Goal: Task Accomplishment & Management: Complete application form

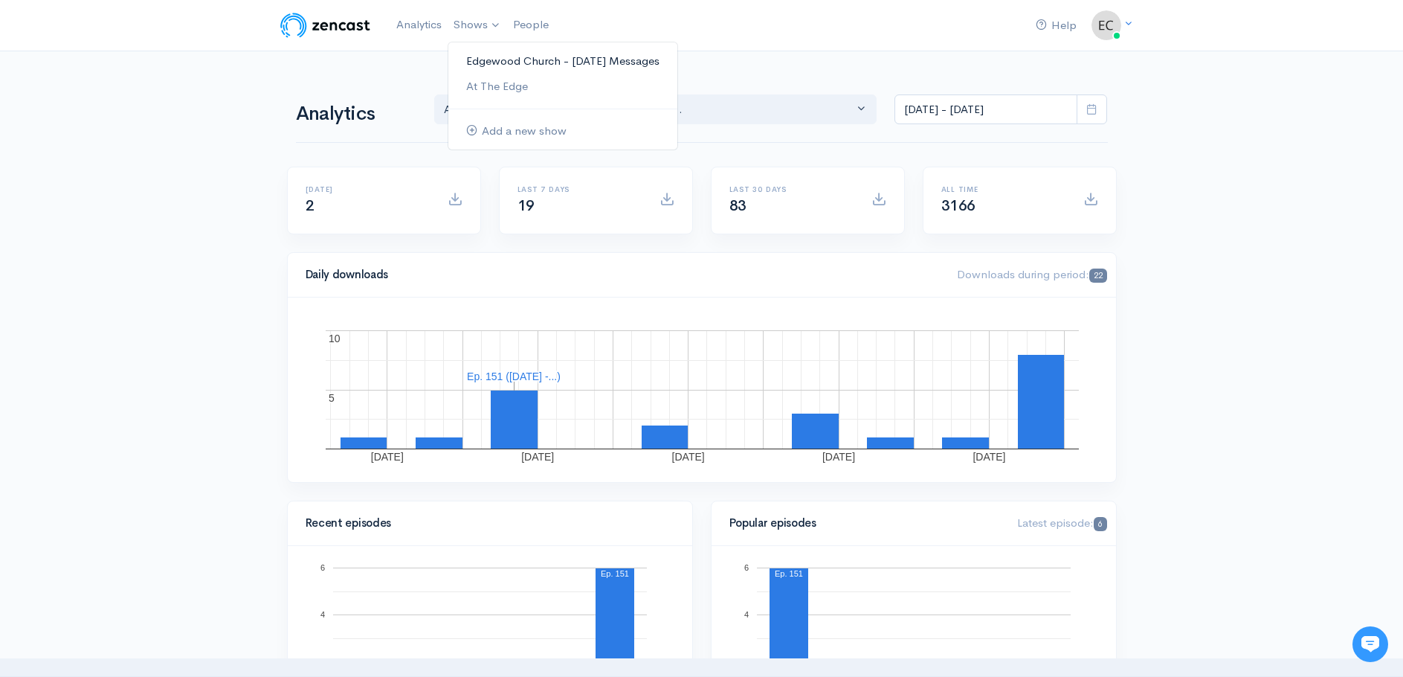
click at [483, 63] on link "Edgewood Church - [DATE] Messages" at bounding box center [562, 61] width 229 height 26
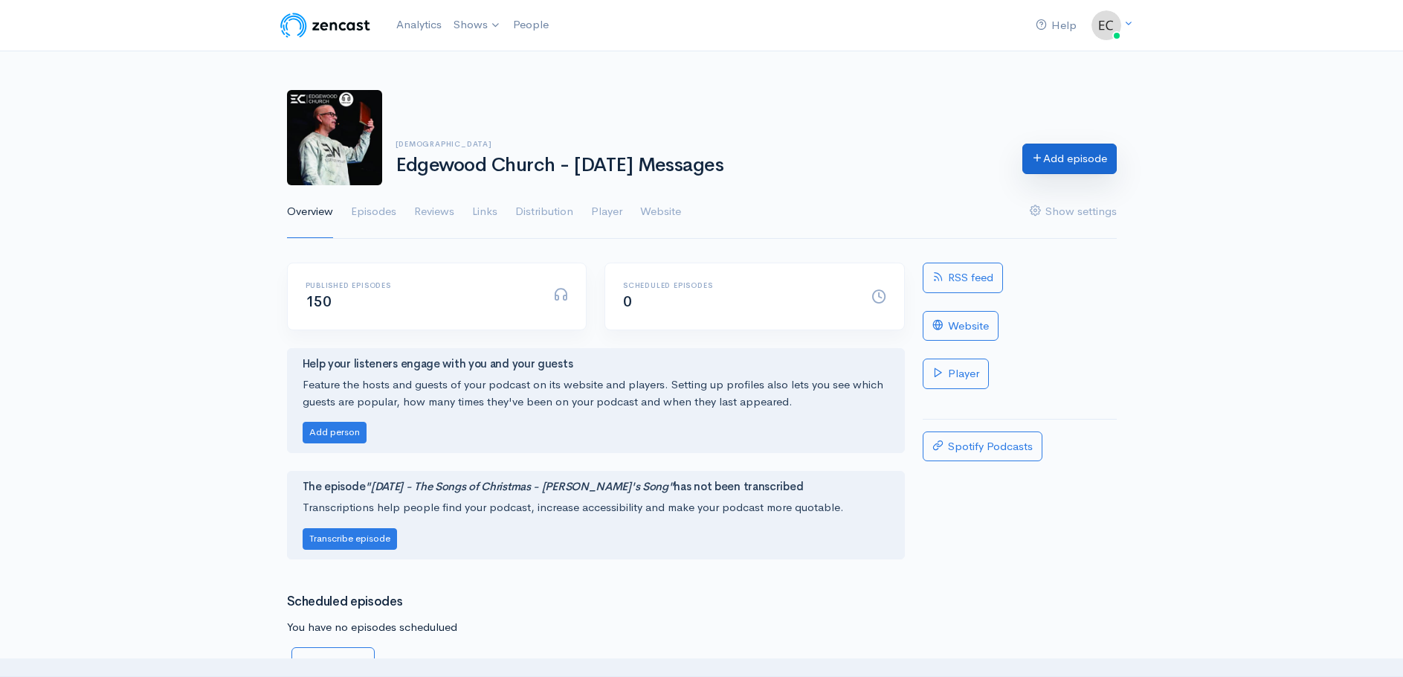
click at [1063, 162] on link "Add episode" at bounding box center [1069, 159] width 94 height 30
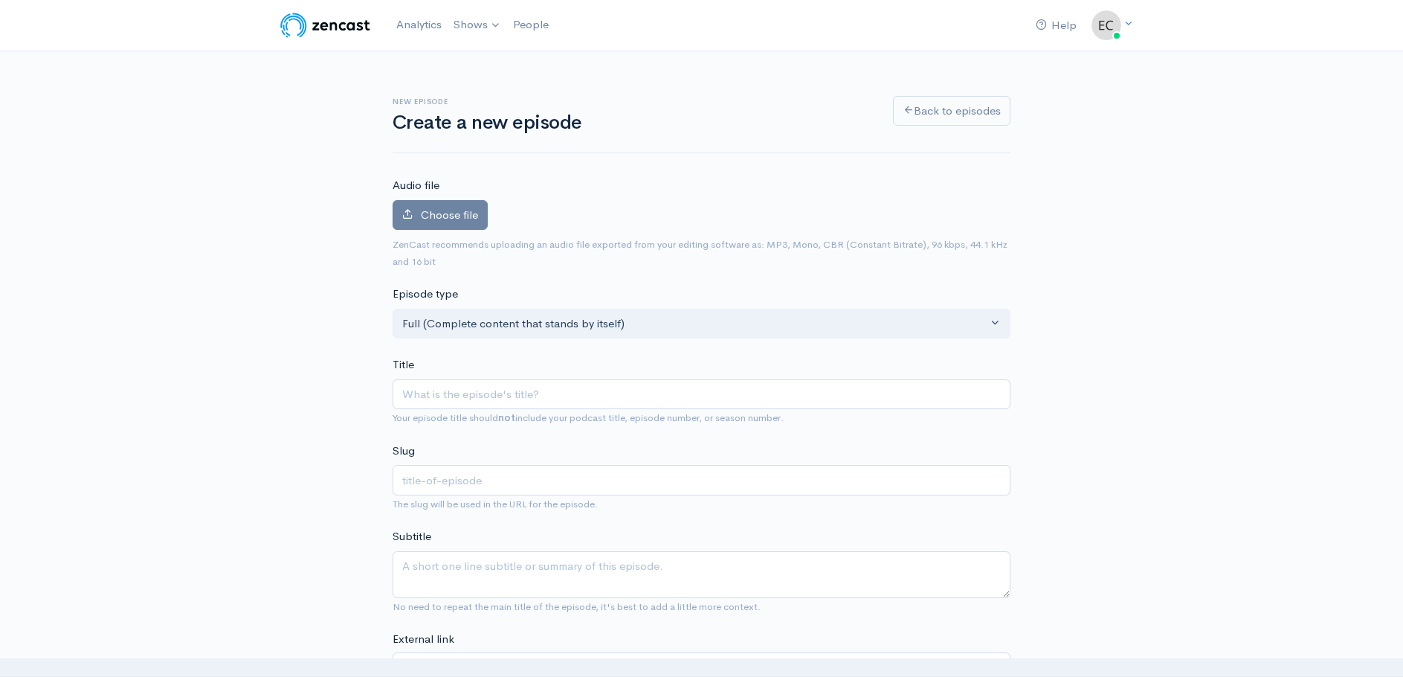
type input "0"
type input "09"
type input "09-2"
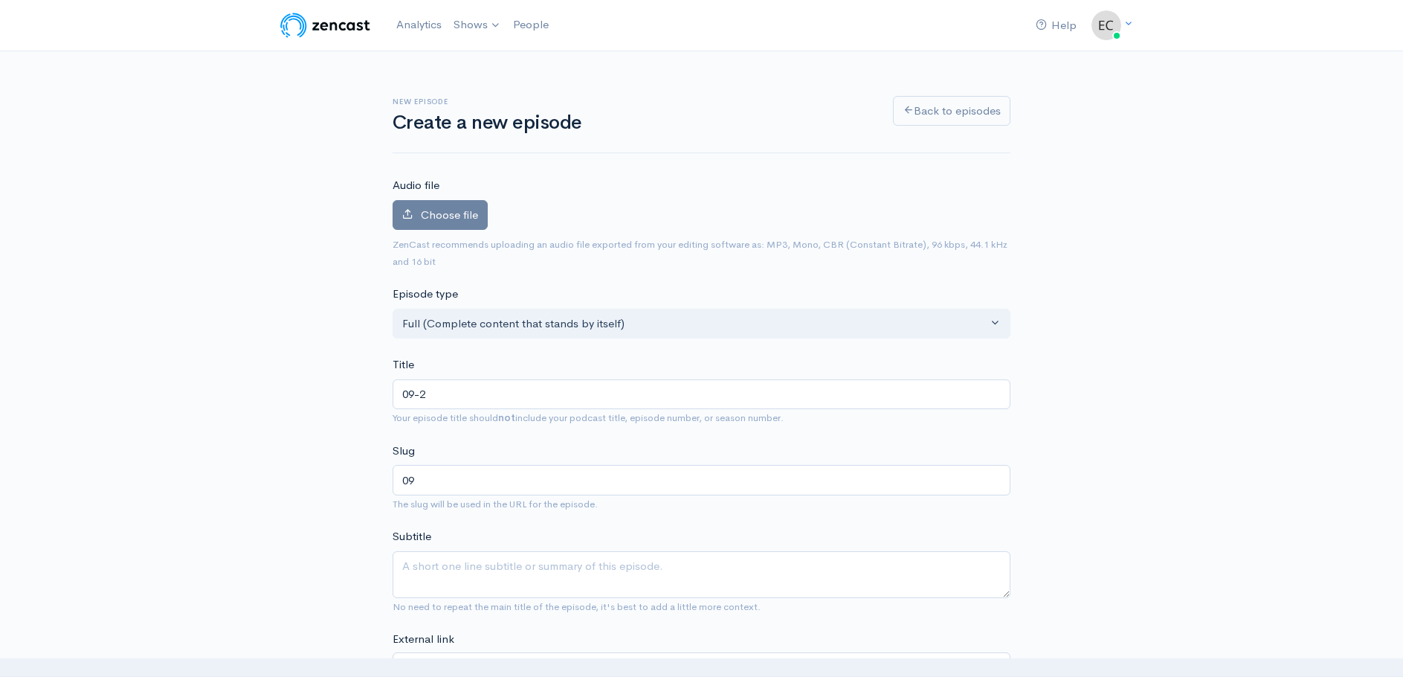
type input "09-2"
type input "09-28"
type input "09-28-2"
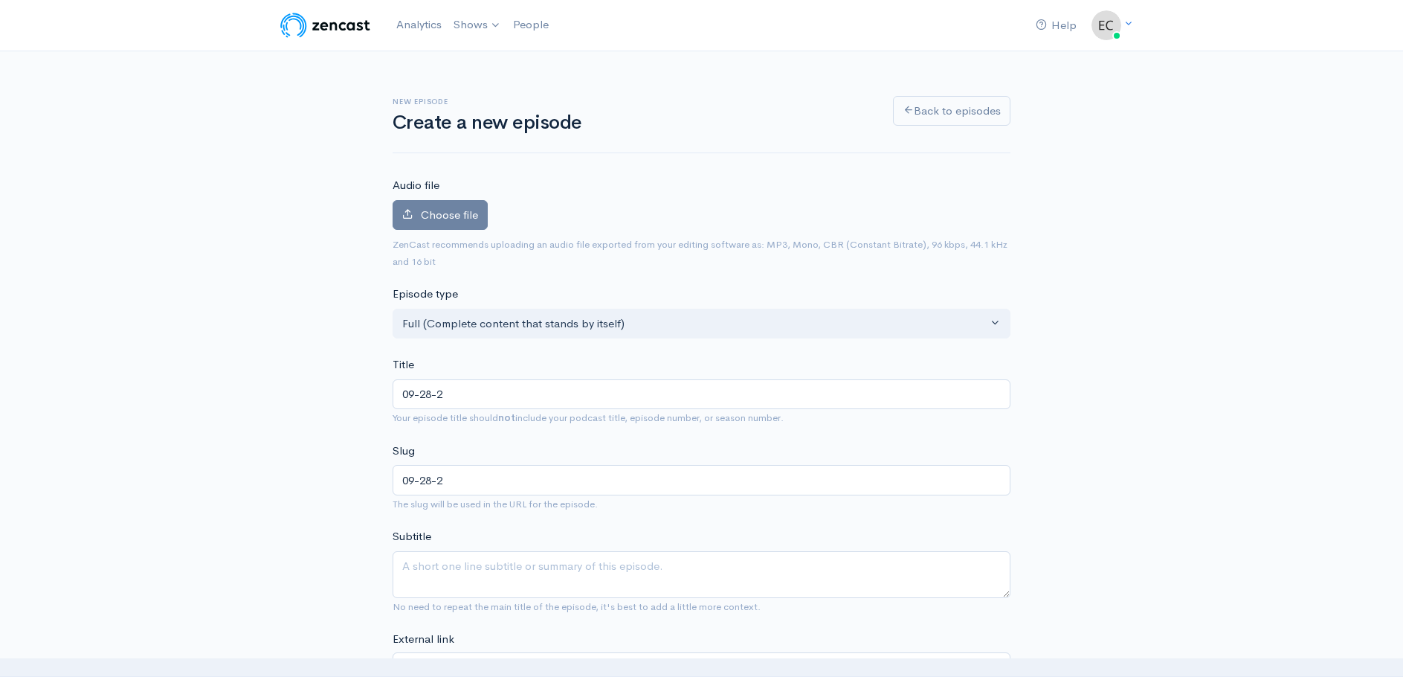
type input "[DATE]"
type input "[DATE] - T"
type input "[DATE]-t"
type input "[DATE] - Th"
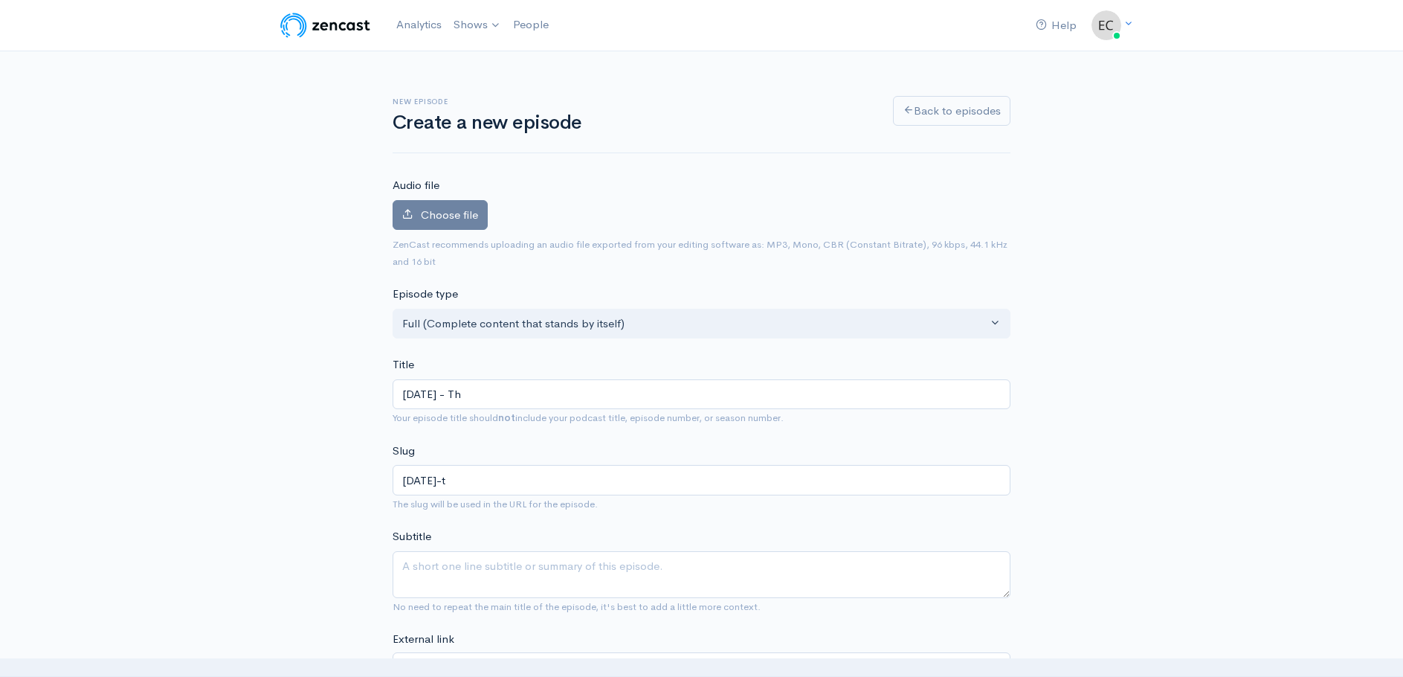
type input "[DATE]-th"
type input "[DATE] - The"
type input "[DATE]-the"
type input "[DATE] - The r"
type input "[DATE]-the-r"
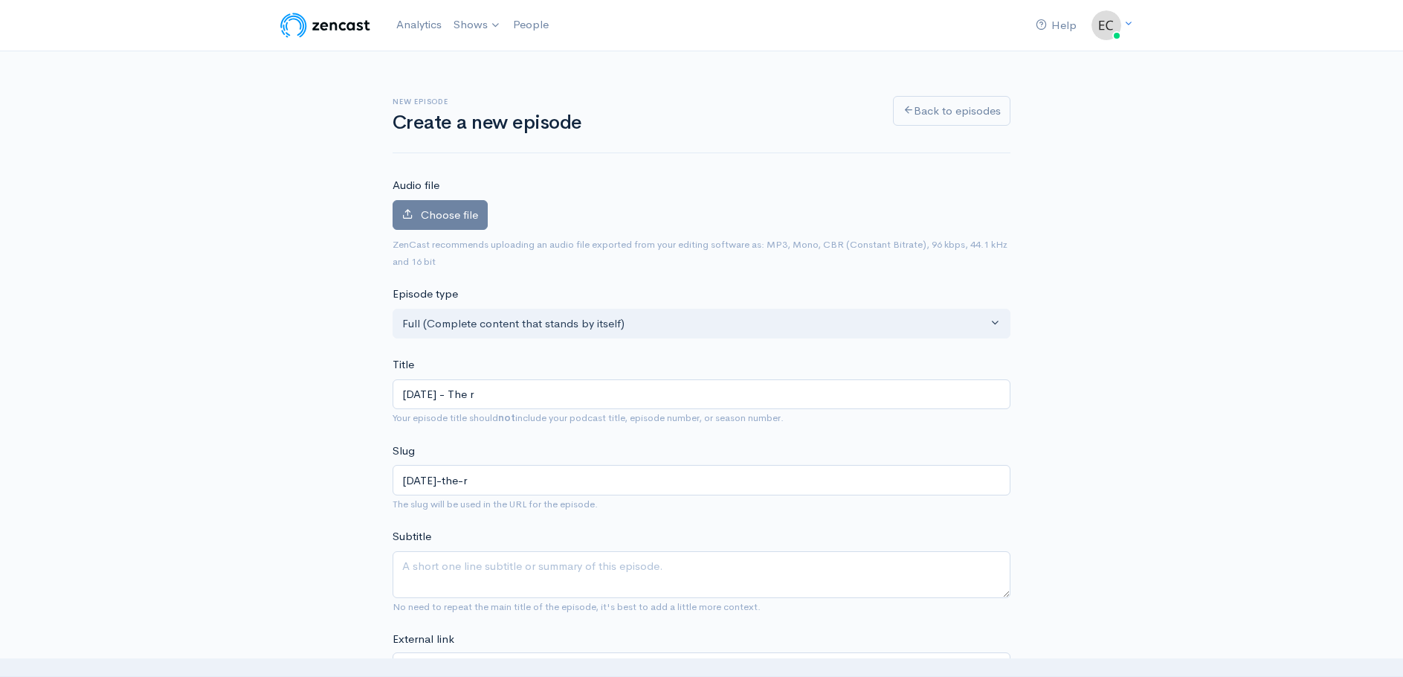
type input "[DATE] - The"
type input "[DATE]-the"
type input "[DATE] - The R"
type input "[DATE]-the-r"
type input "[DATE] - The Re"
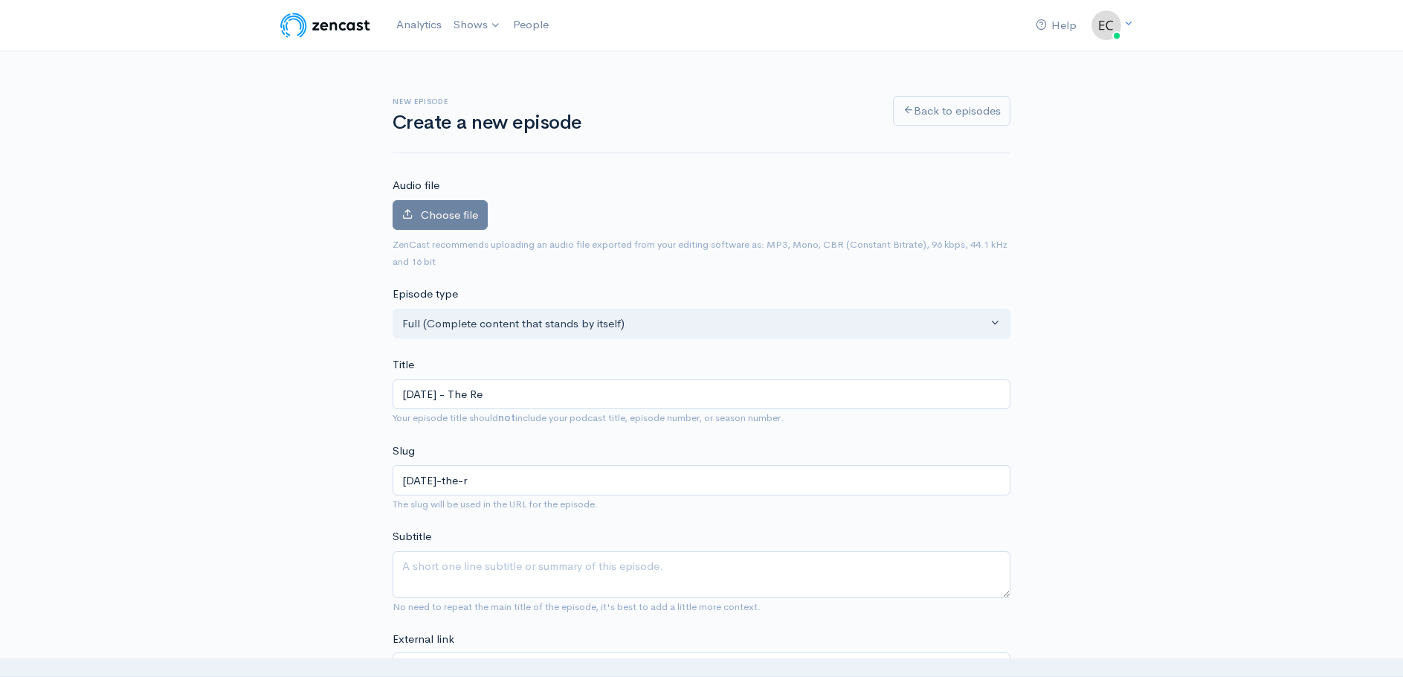
type input "[DATE]-the-re"
type input "[DATE] - The Ren"
type input "[DATE]-the-ren"
type input "[DATE] - The [PERSON_NAME]"
type input "[DATE]-the-[PERSON_NAME]"
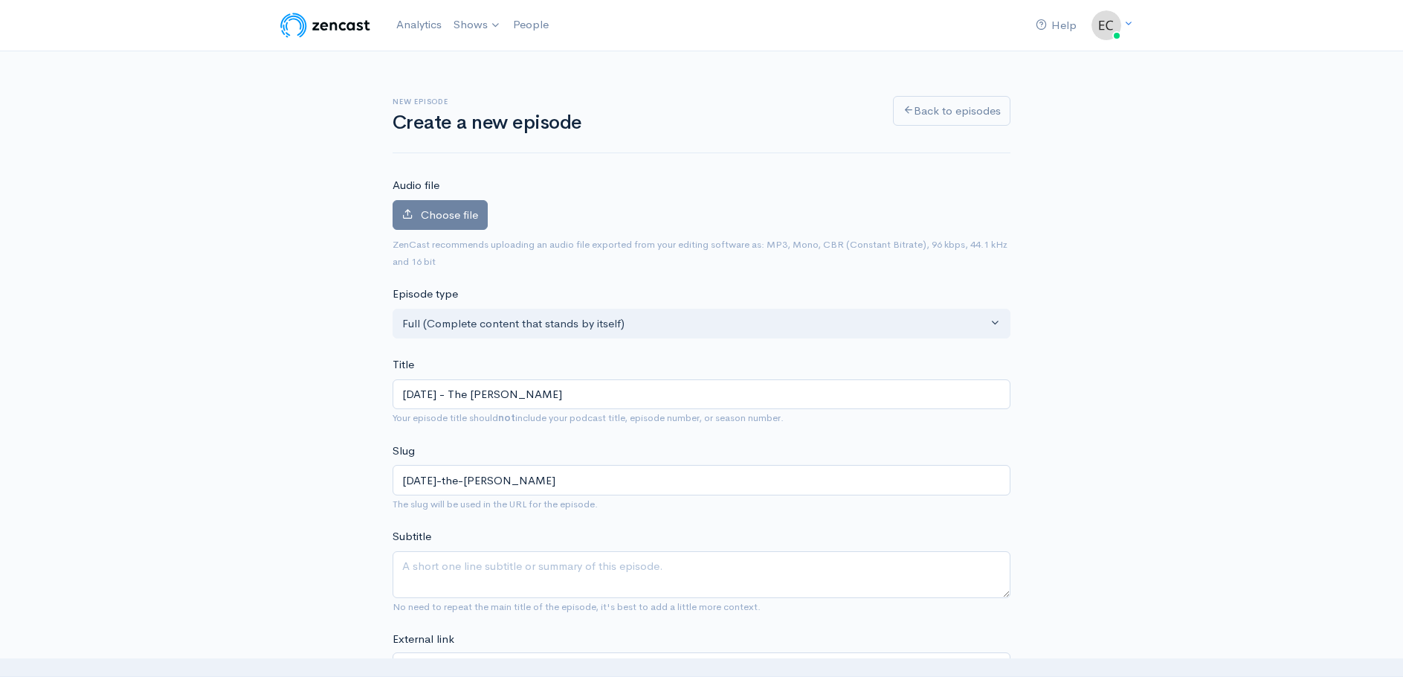
type input "[DATE] - The Renew"
type input "[DATE]-the-renew"
type input "[DATE] - The Renewal"
type input "[DATE]-the-renewal"
type input "[DATE] - The Renewa"
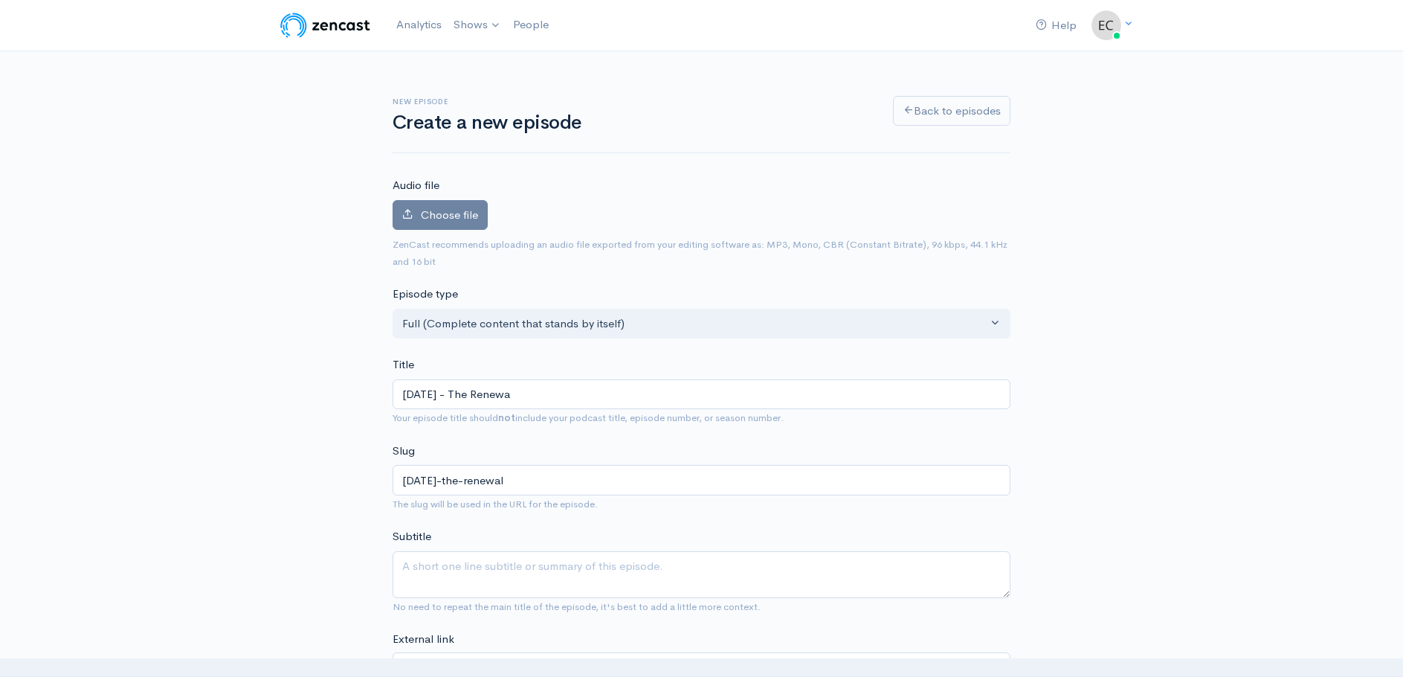
type input "[DATE]-the-renewa"
type input "[DATE] - The Renewaa"
type input "[DATE]-the-renewaa"
type input "[DATE] - The Renewa"
type input "[DATE]-the-renewa"
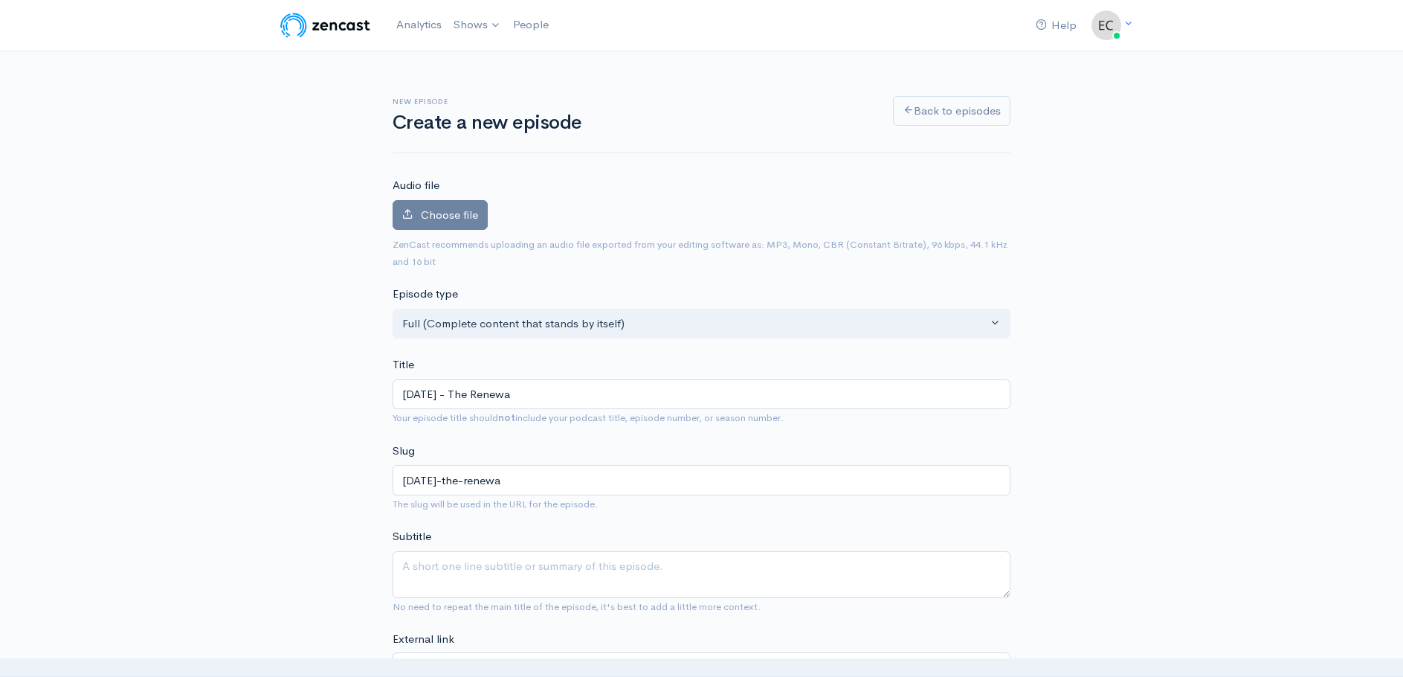
type input "[DATE] - The Renew"
type input "[DATE]-the-renew"
type input "[DATE] - The Renewe"
type input "[DATE]-the-renewe"
type input "[DATE] - The Renewel"
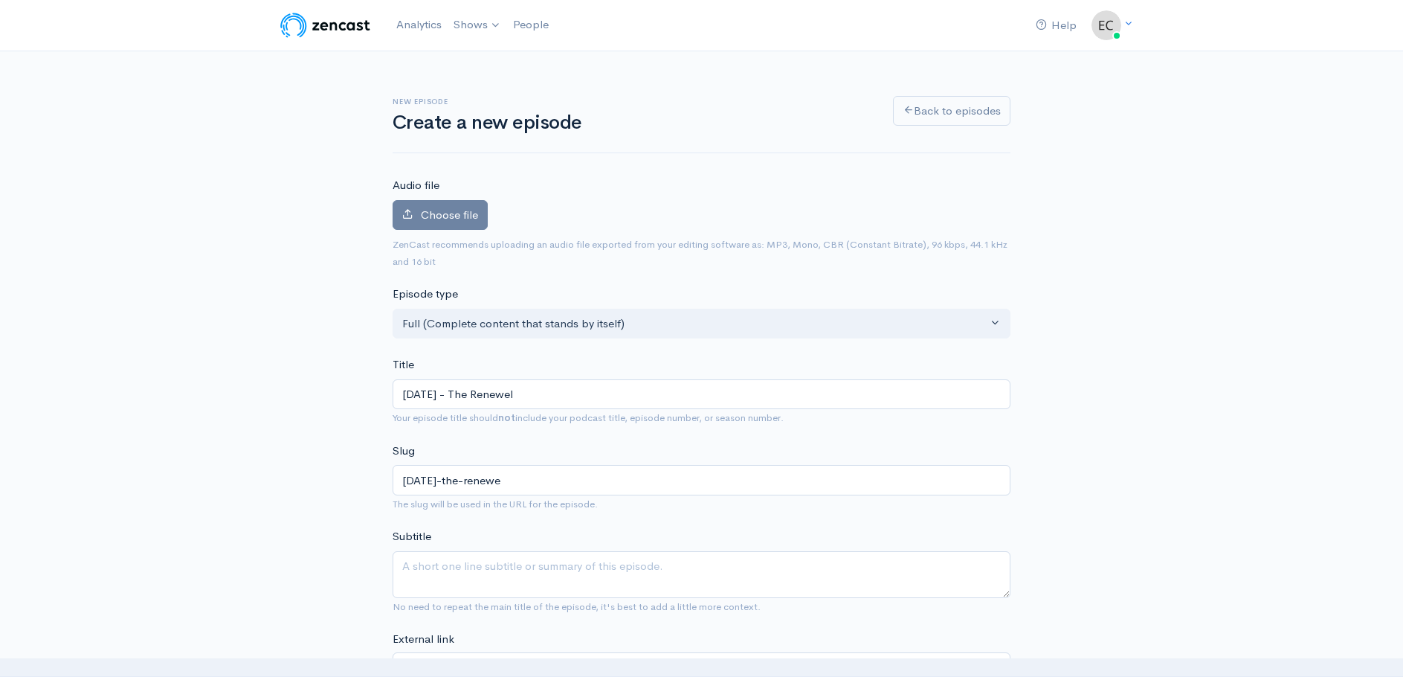
type input "[DATE]-the-renewel"
type input "[DATE] - The Renewel R"
type input "[DATE]-the-renewel-r"
type input "[DATE] - The Renewel Ro"
type input "[DATE]-the-renewel-[PERSON_NAME]"
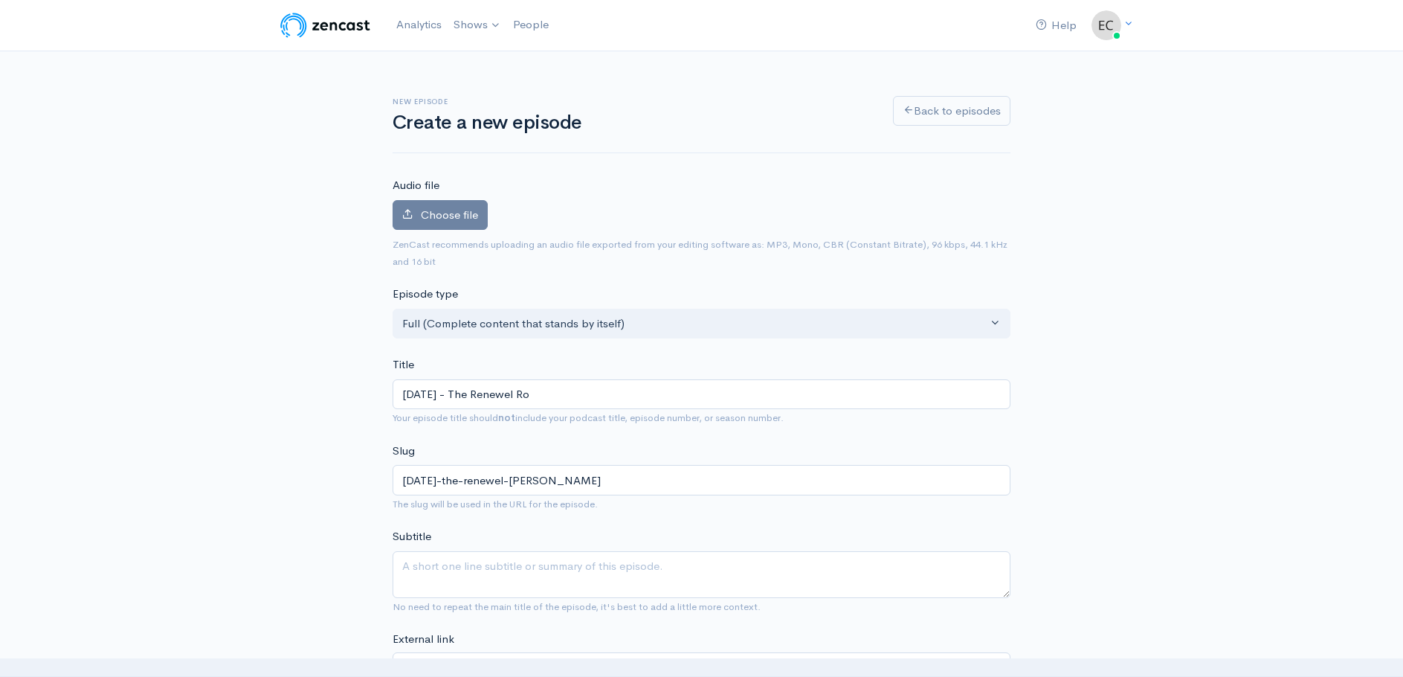
type input "[DATE] - The Renewel Roo"
type input "[DATE]-the-renewel-roo"
type input "[DATE] - The Renewel Room"
type input "[DATE]-the-renewel-room"
type input "[DATE] - The Renewel Room: R"
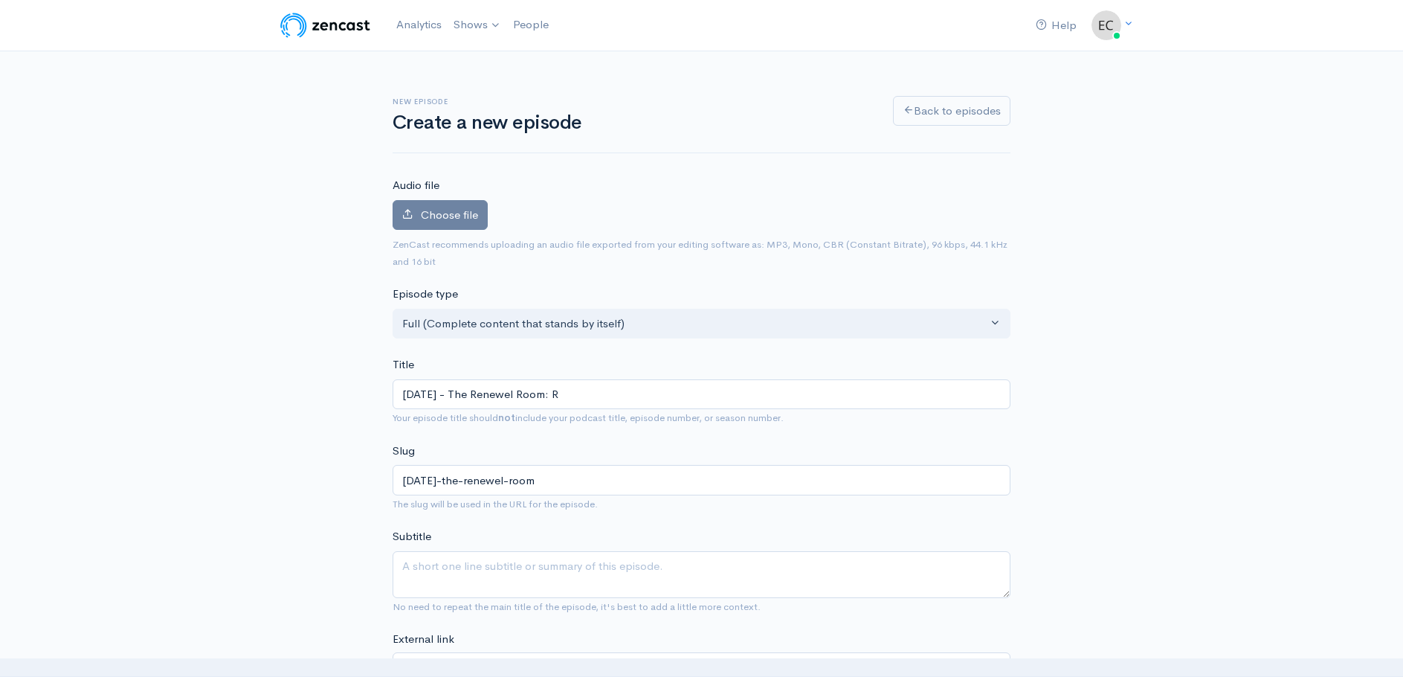
type input "[DATE]-the-renewel-room-r"
type input "[DATE] - The Renewel Room: Re"
type input "[DATE]-the-renewel-room-re"
type input "[DATE] - The Renewel Room: Reo"
type input "[DATE]-the-renewel-room-reo"
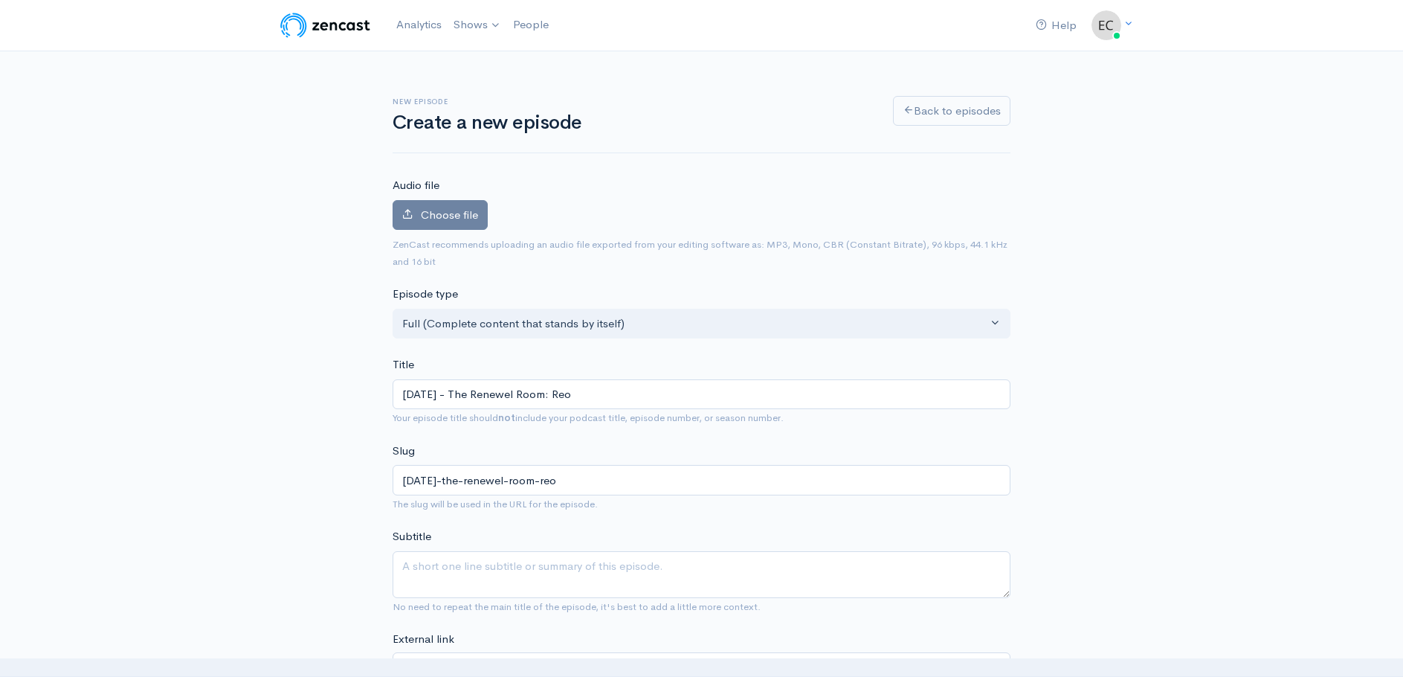
type input "[DATE] - The Renewel Room: Reor"
type input "[DATE]-the-renewel-room-reor"
type input "[DATE] - The Renewel Room: Reord"
type input "[DATE]-the-renewel-room-reord"
type input "[DATE] - The Renewel Room: Reorder"
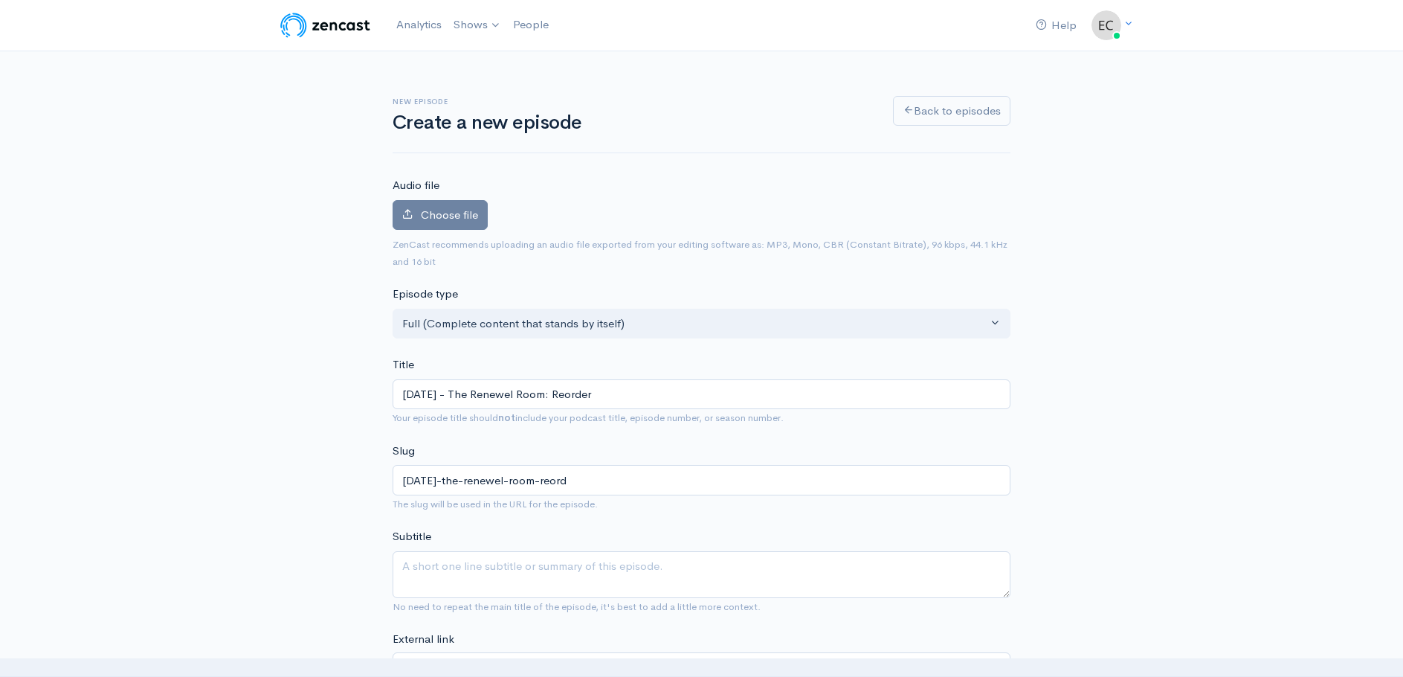
type input "[DATE]-the-renewel-room-reorder"
type input "[DATE] - The Renewel Room: Reorderi"
type input "[DATE]-the-renewel-room-reorderi"
type input "[DATE] - The Renewel Room: Reorderin"
type input "[DATE]-the-renewel-room-reorderin"
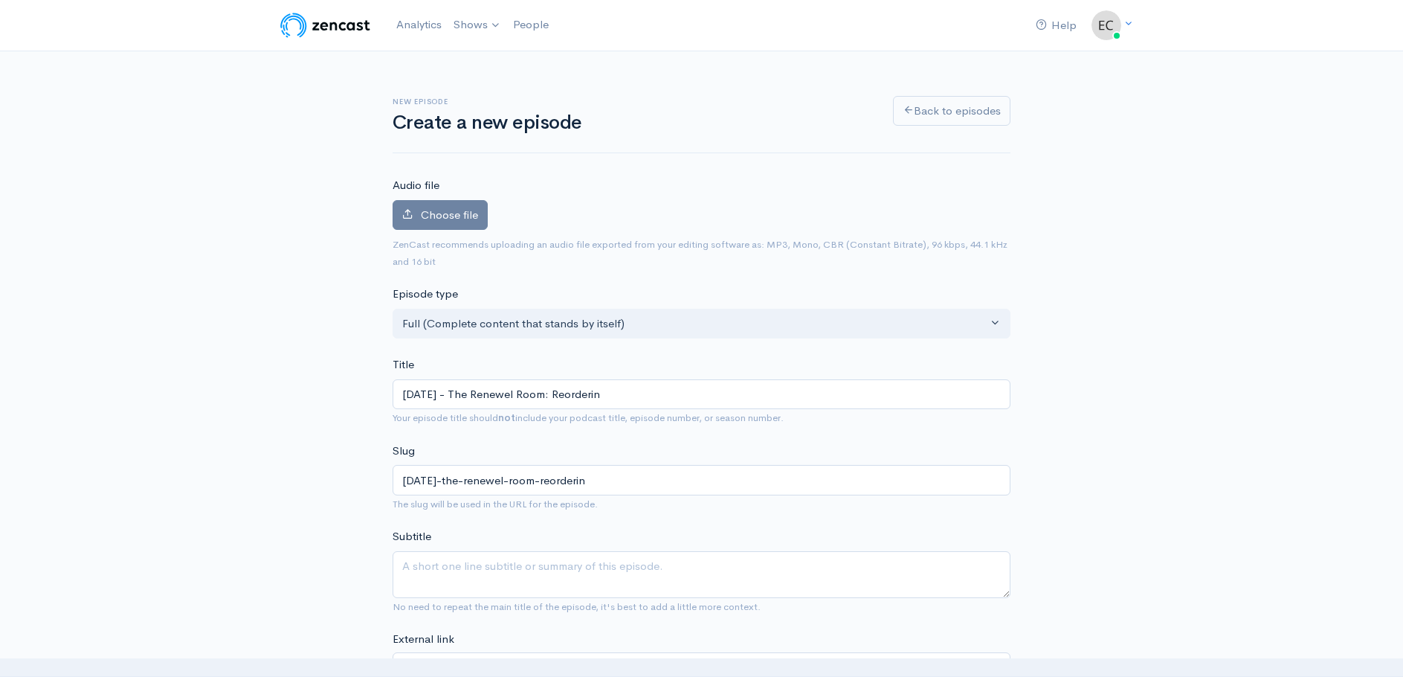
type input "[DATE] - The Renewel Room: Reordering"
type input "[DATE]-the-renewel-room-reordering"
type input "[DATE] - The Renewel Room: Reordering th"
type input "[DATE]-the-renewel-room-reordering-th"
type input "[DATE] - The Renewel Room: Reordering the"
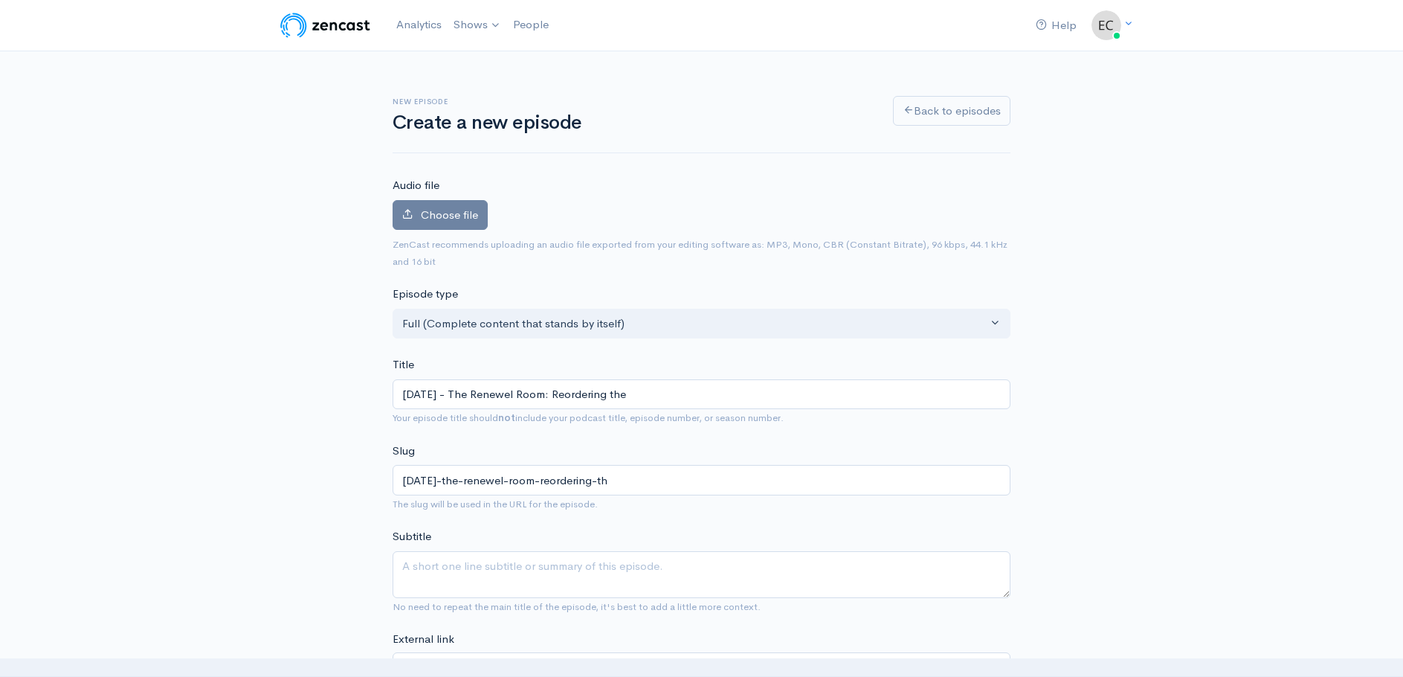
type input "[DATE]-the-renewel-room-reordering-the"
type input "[DATE] - The Renewel Room: Reordering the W"
type input "[DATE]-the-renewel-room-reordering-the-w"
type input "[DATE] - The Renewel Room: Reordering the Wi"
type input "[DATE]-the-renewel-room-reordering-the-wi"
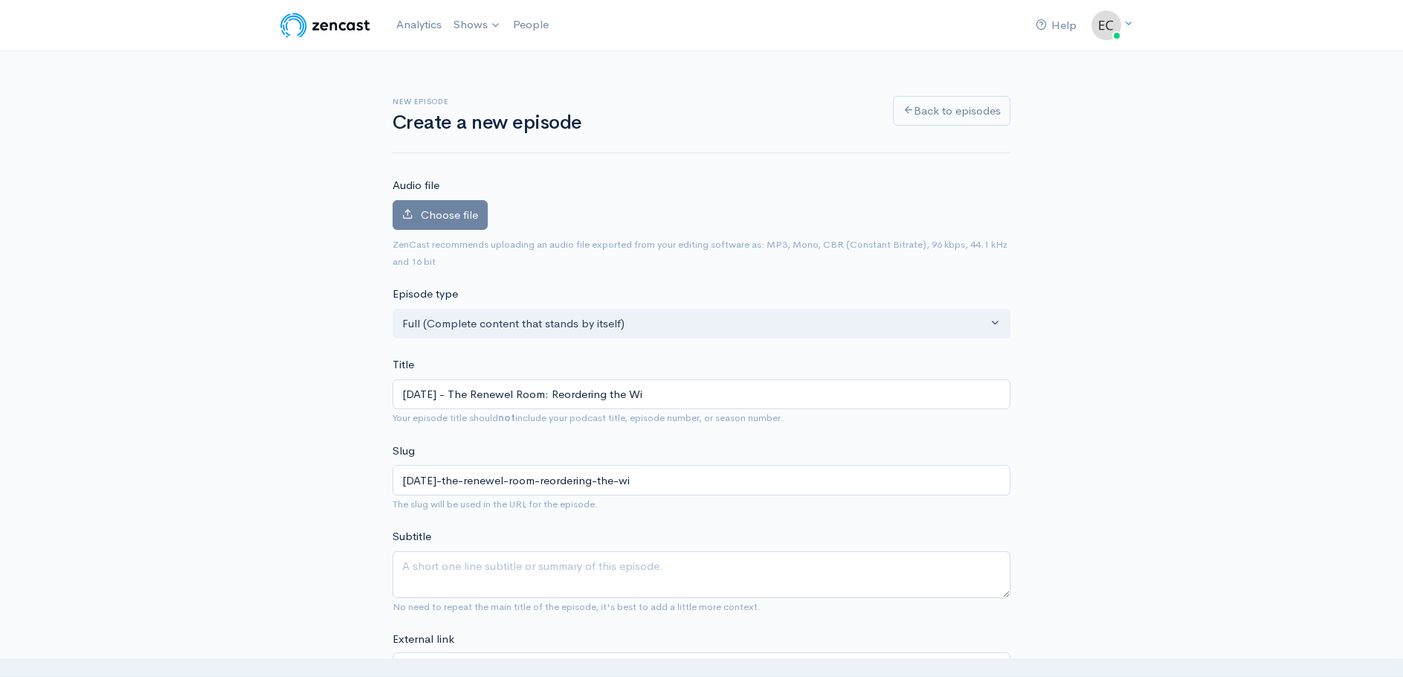
type input "[DATE] - The Renewel Room: Reordering the Wil"
type input "[DATE]-the-renewel-room-reordering-the-wil"
type input "[DATE] - The Renewel Room: Reordering the Will"
type input "[DATE]-the-renewel-room-reordering-the-will"
type input "[DATE] - The Renewel Room: Reordering the Will - P"
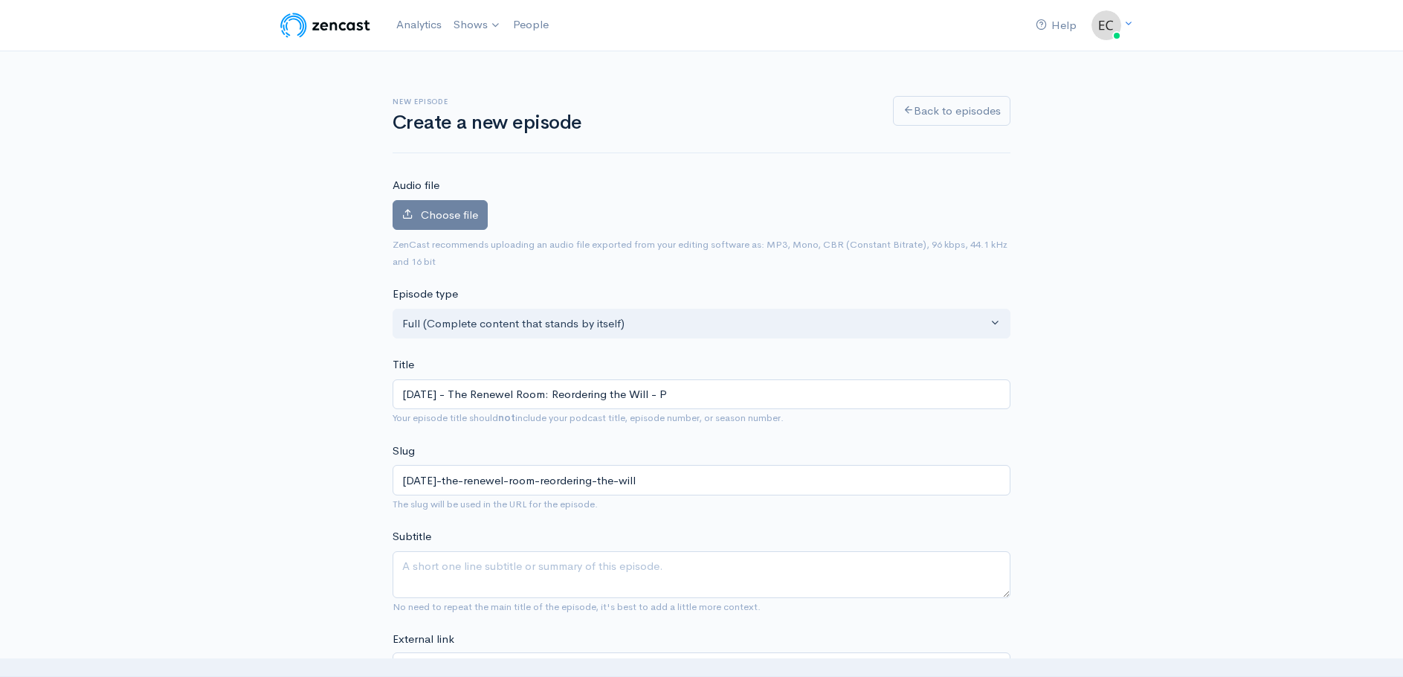
type input "[DATE]-the-renewel-room-reordering-the-will-p"
type input "[DATE] - The Renewel Room: Reordering the Will - Pa"
type input "[DATE]-the-renewel-room-reordering-the-will-pa"
type input "[DATE] - The Renewel Room: Reordering the Will - Pas"
type input "[DATE]-the-renewel-room-reordering-the-will-pas"
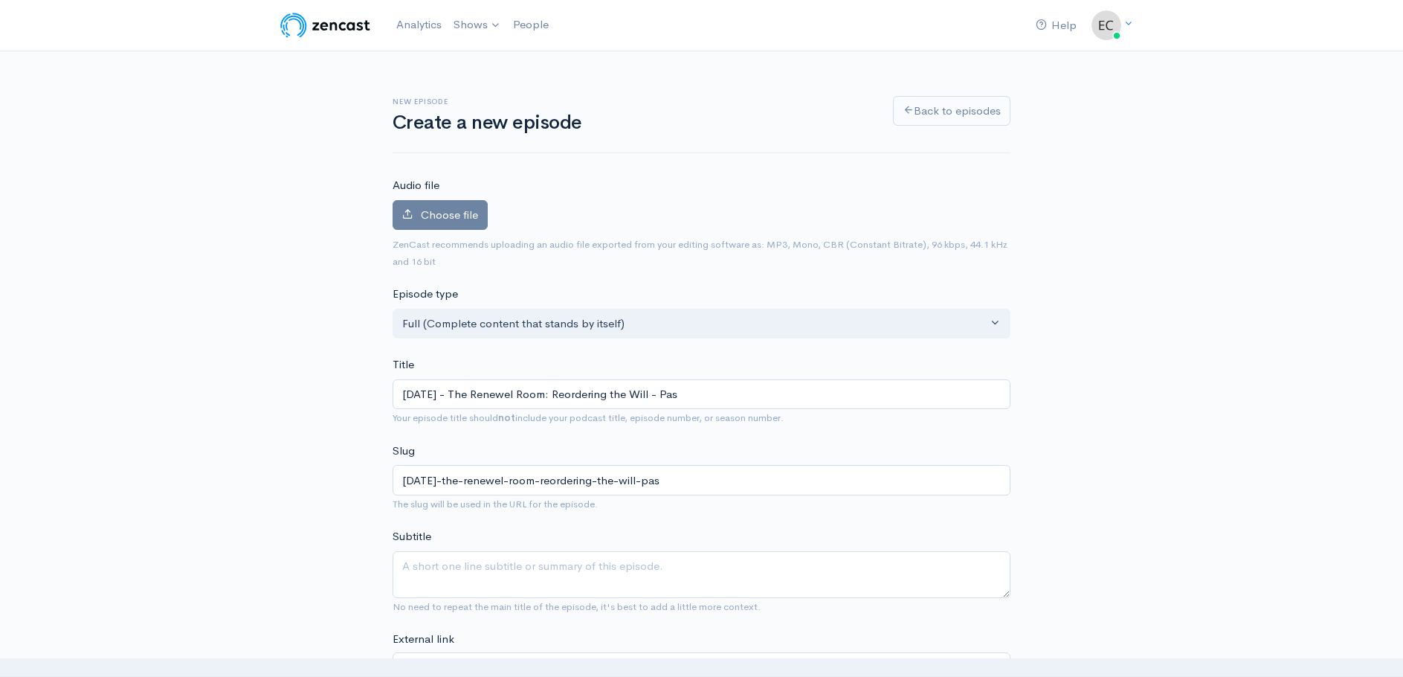
type input "[DATE] - The Renewel Room: Reordering the Will - Past"
type input "[DATE]-the-renewel-room-reordering-the-will-past"
type input "[DATE] - The Renewel Room: Reordering the Will - Pasto"
type input "[DATE]-the-renewel-room-reordering-the-will-pasto"
type input "[DATE] - The Renewel Room: Reordering the Will - Pastor"
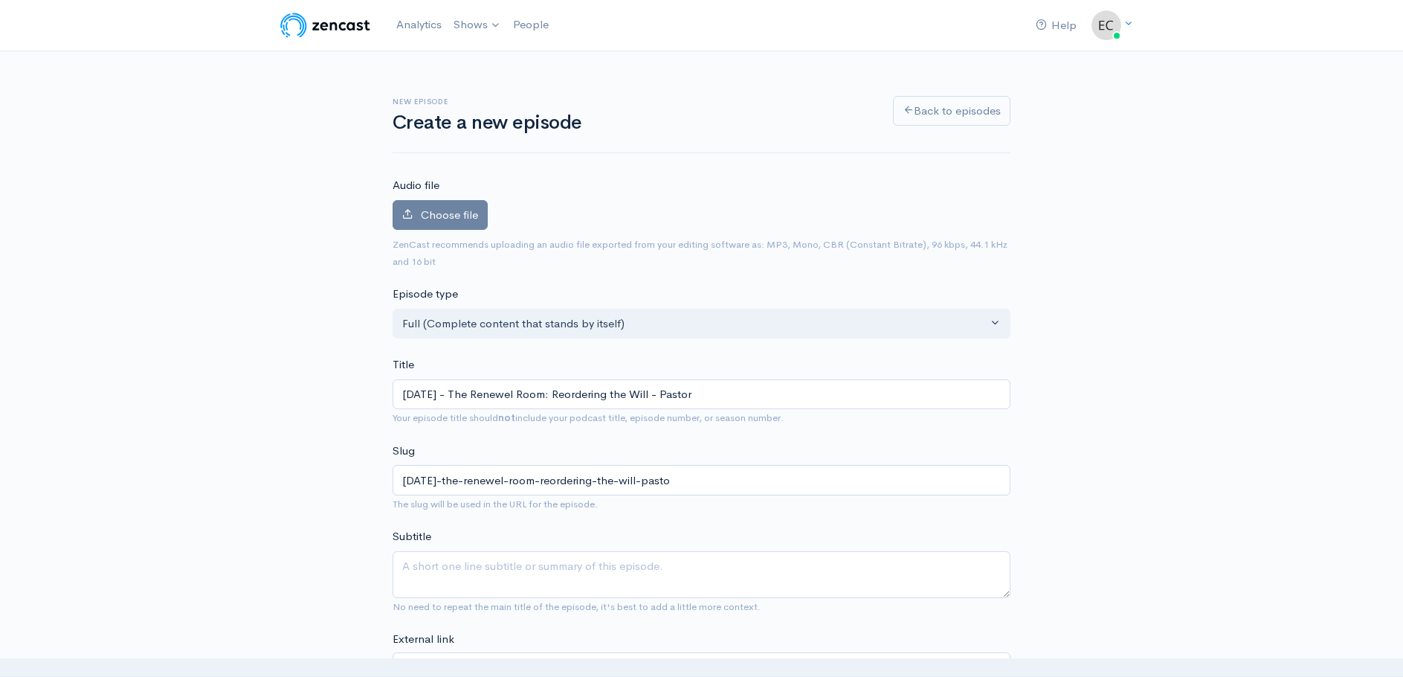
type input "[DATE]-the-renewel-room-reordering-the-will-pastor"
type input "[DATE] - The Renewel Room: Reordering the Will - [DEMOGRAPHIC_DATA] J"
type input "[DATE]-the-renewel-room-reordering-the-will-pastor-j"
type input "[DATE] - The Renewel Room: Reordering the Will - [DEMOGRAPHIC_DATA][PERSON_NAME]"
type input "[DATE]-the-renewel-room-reordering-the-will-pastor-[PERSON_NAME]"
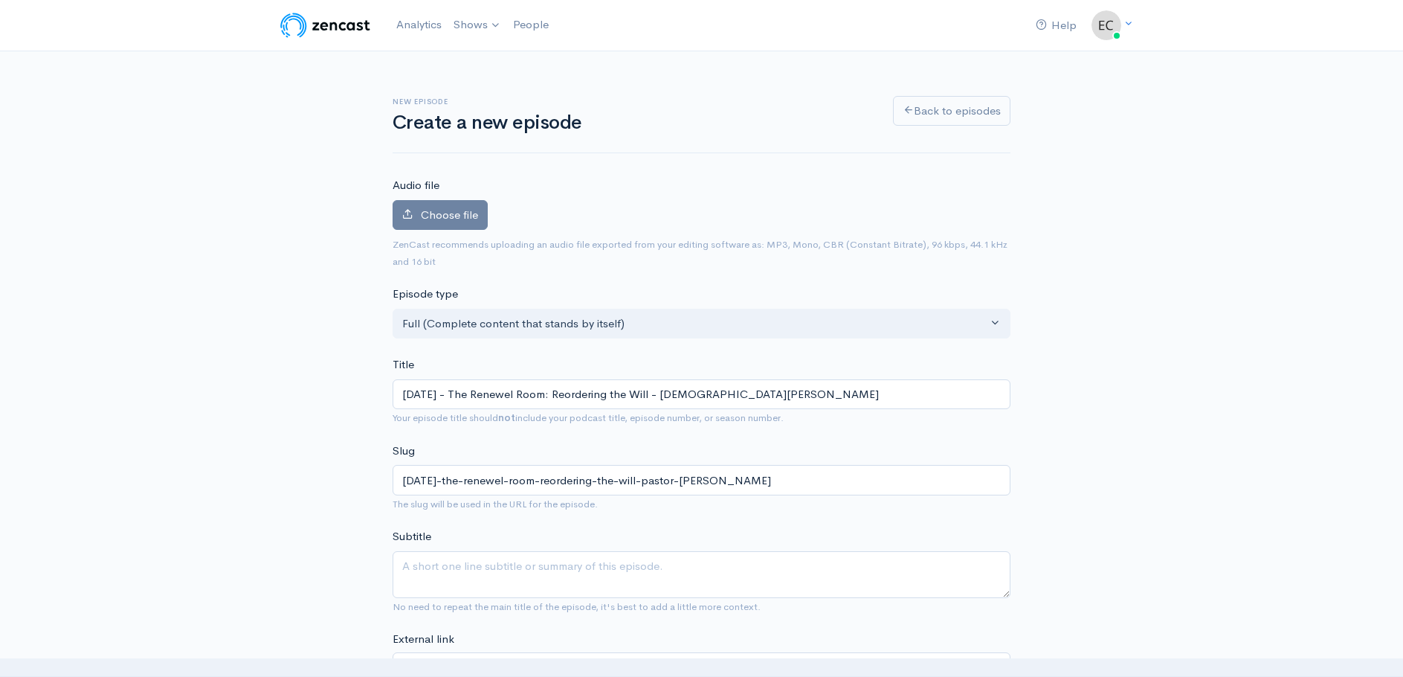
type input "[DATE] - The Renewel Room: Reordering the Will - [PERSON_NAME]"
type input "[DATE]-the-renewel-room-reordering-the-will-pastor-[PERSON_NAME]"
type input "[DATE] - The Renewel Room: Reordering the Will - [PERSON_NAME]"
type input "[DATE]-the-renewel-room-reordering-the-will-pastor-[PERSON_NAME]"
type input "[DATE] - The Renewal Room: Reordering the Will - [PERSON_NAME]"
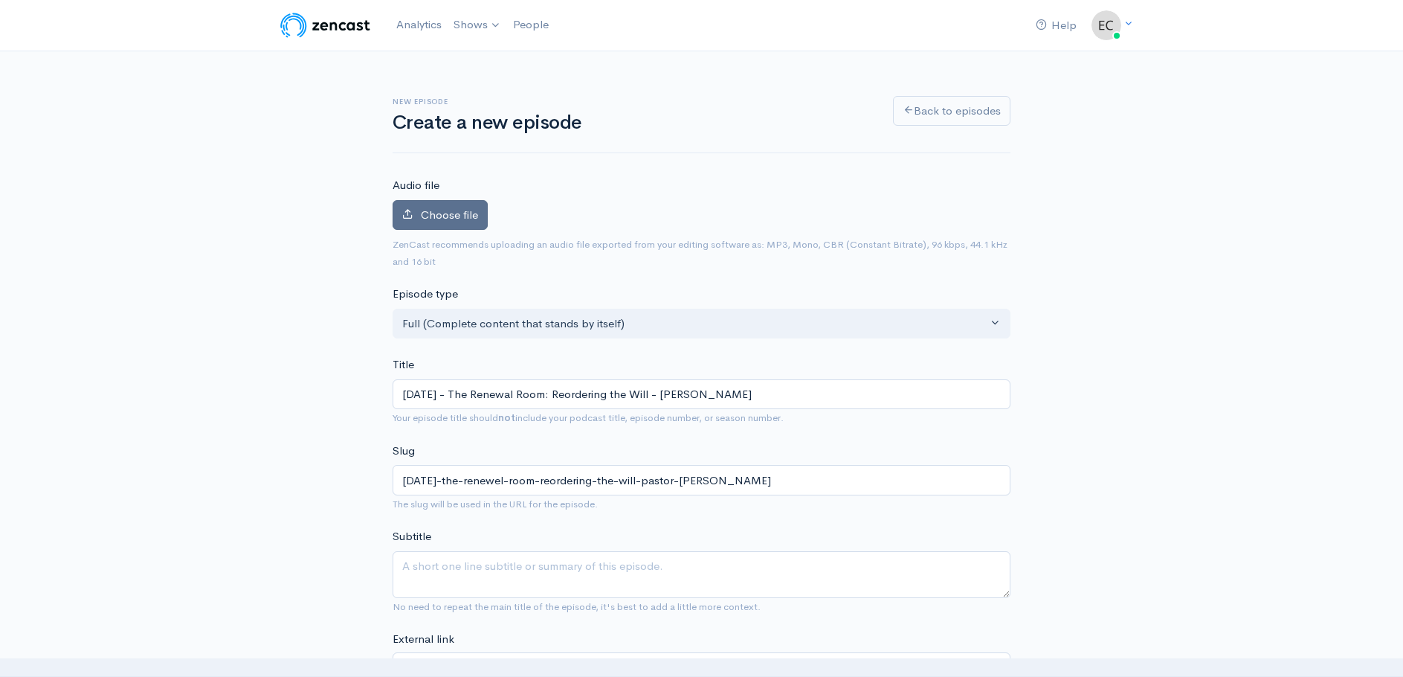
type input "[DATE]-the-renewal-room-reordering-the-will-pastor-[PERSON_NAME]"
click at [436, 216] on span "Choose file" at bounding box center [449, 214] width 57 height 14
click at [0, 0] on input "Choose file" at bounding box center [0, 0] width 0 height 0
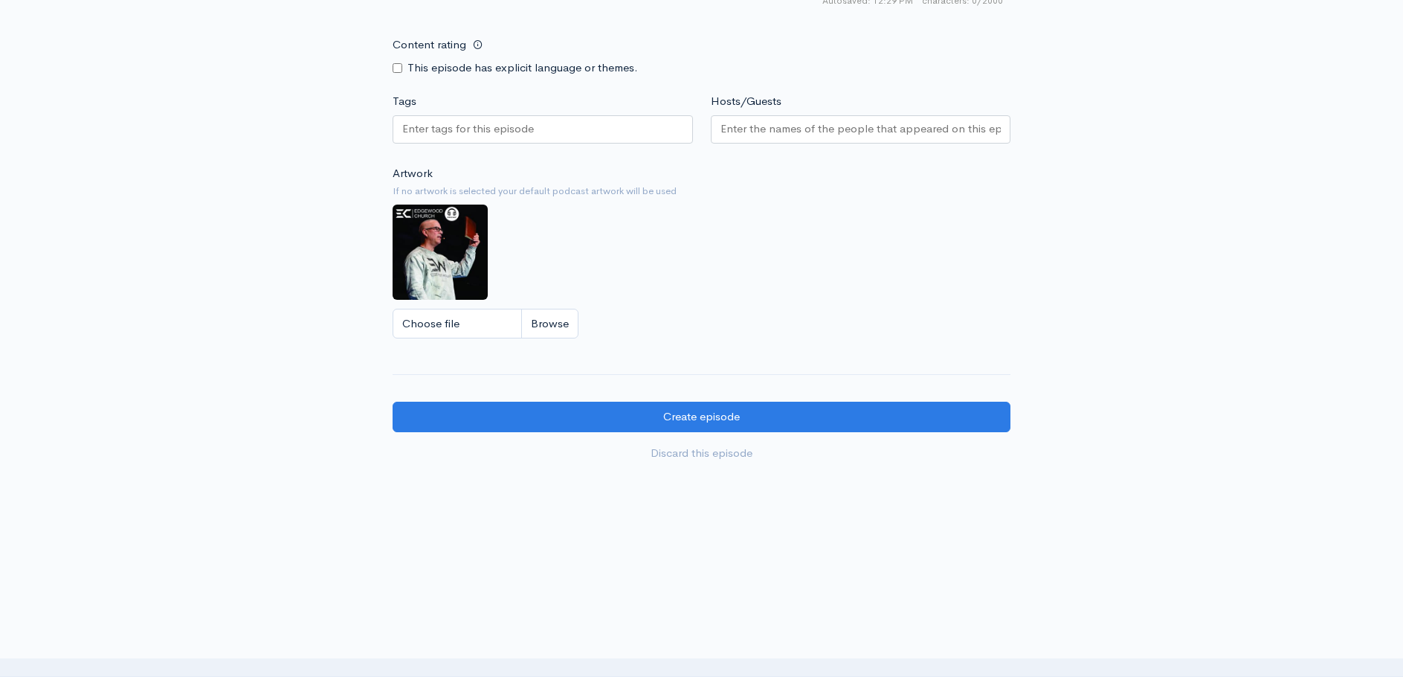
scroll to position [1202, 0]
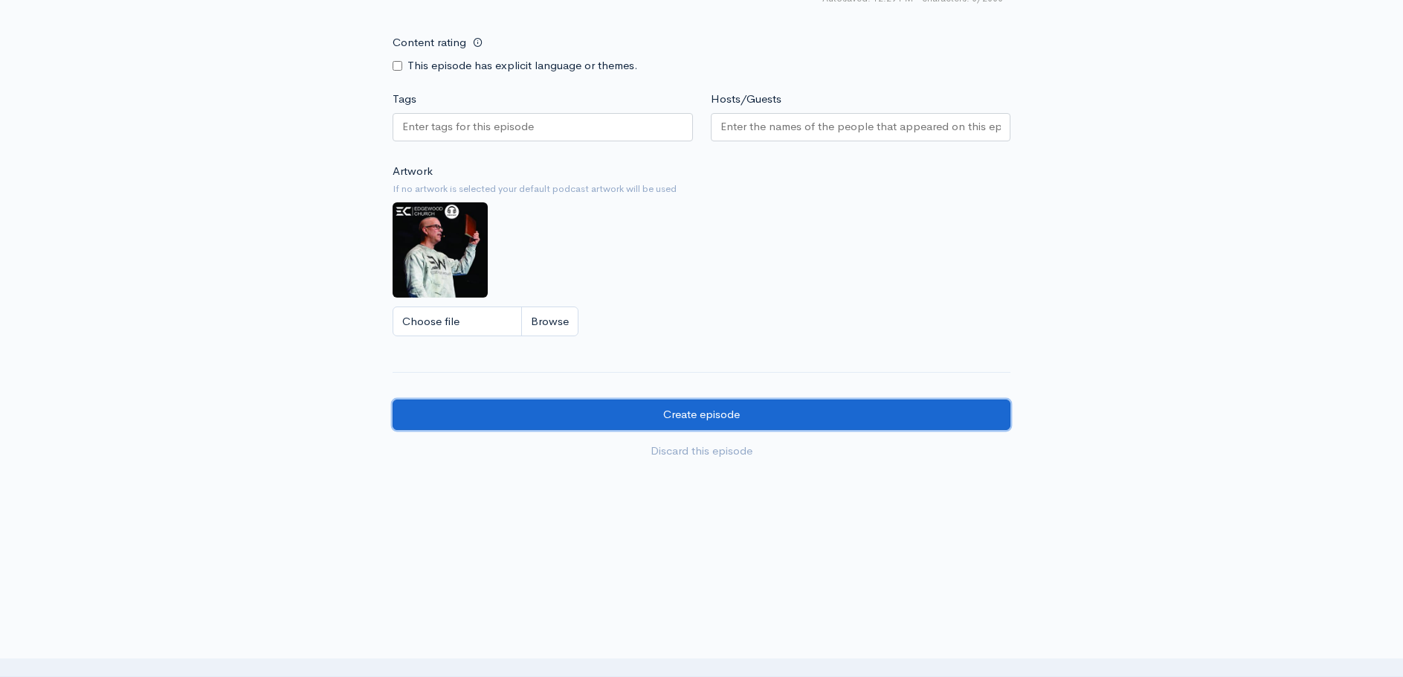
click at [700, 416] on input "Create episode" at bounding box center [702, 414] width 618 height 30
